Goal: Transaction & Acquisition: Book appointment/travel/reservation

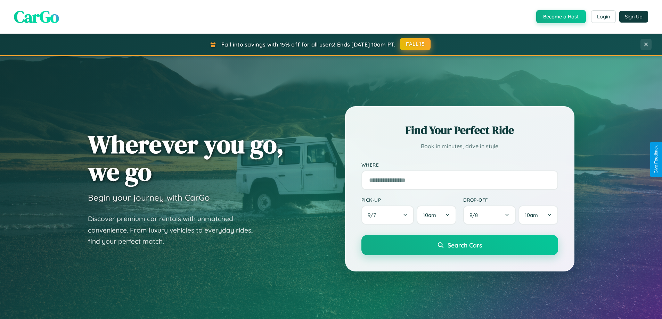
click at [415, 44] on button "FALL15" at bounding box center [415, 44] width 31 height 13
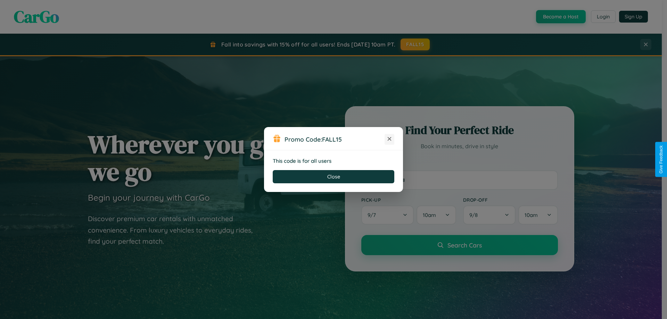
click at [389, 139] on icon at bounding box center [389, 138] width 7 height 7
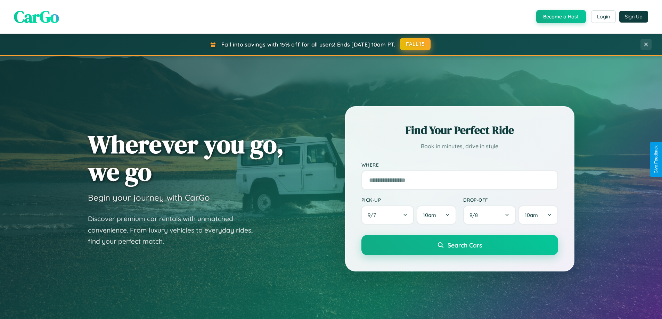
click at [415, 44] on button "FALL15" at bounding box center [415, 44] width 31 height 13
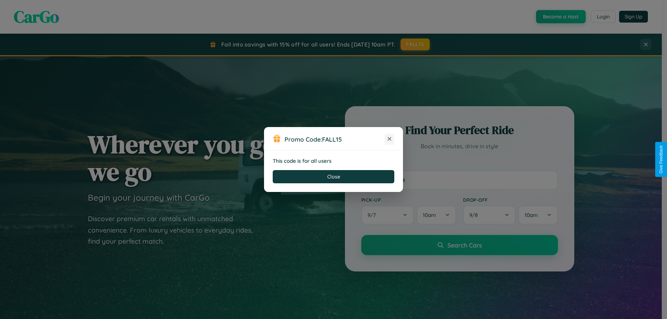
click at [389, 139] on icon at bounding box center [389, 138] width 7 height 7
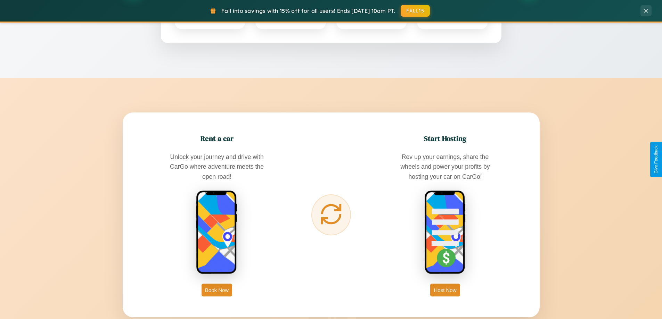
scroll to position [1116, 0]
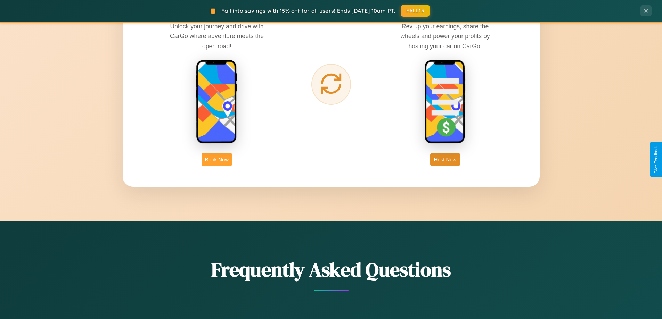
click at [217, 159] on button "Book Now" at bounding box center [216, 159] width 31 height 13
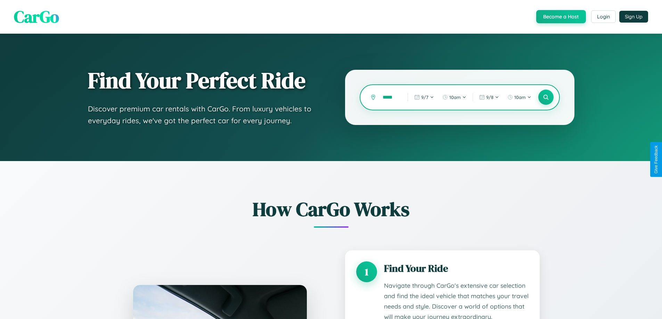
type input "******"
